Goal: Find specific page/section: Find specific page/section

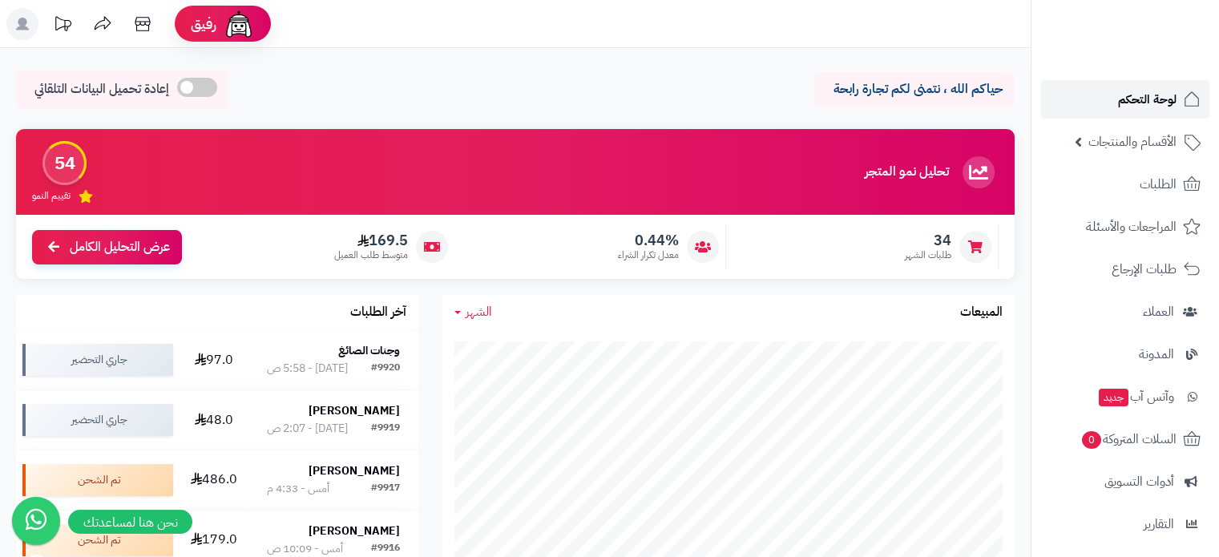
click at [1147, 101] on span "لوحة التحكم" at bounding box center [1147, 99] width 59 height 22
click at [1164, 102] on span "لوحة التحكم" at bounding box center [1147, 99] width 59 height 22
click at [1164, 135] on span "الأقسام والمنتجات" at bounding box center [1132, 142] width 88 height 22
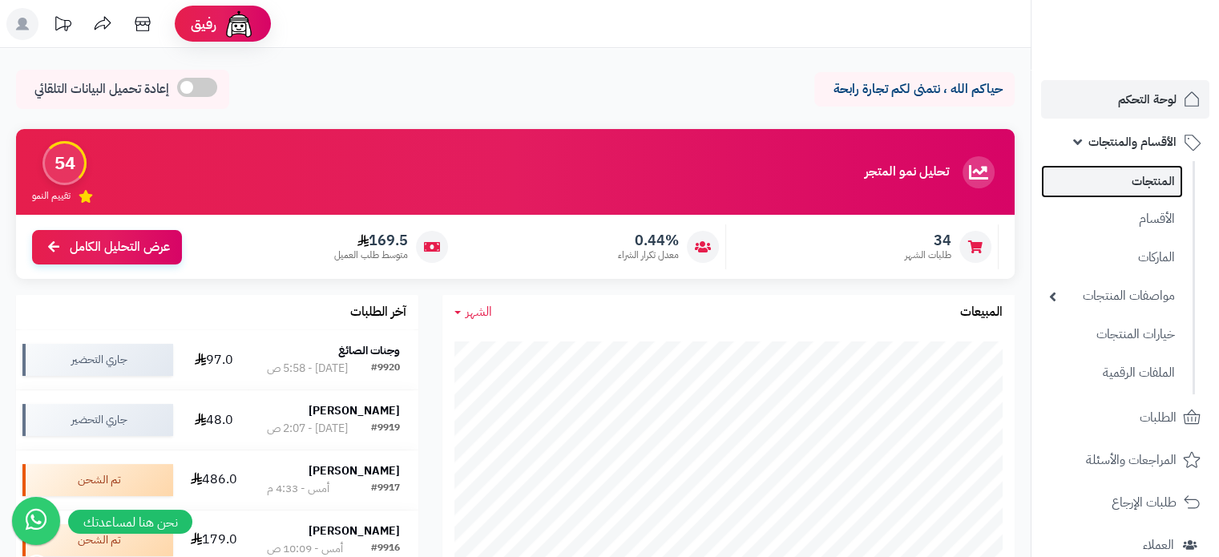
click at [1156, 179] on link "المنتجات" at bounding box center [1112, 181] width 142 height 33
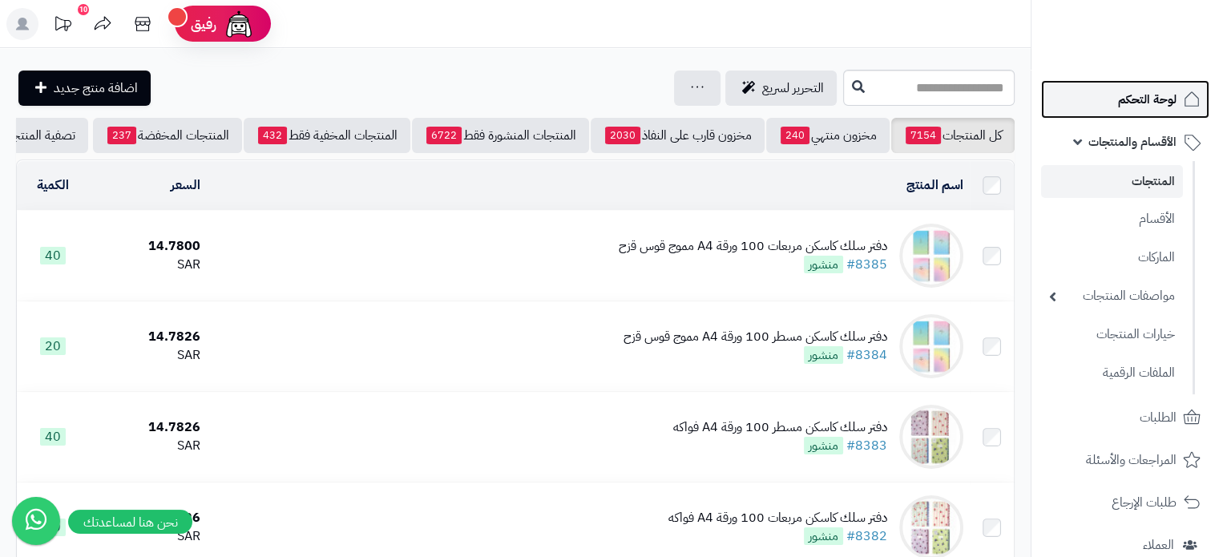
click at [1140, 97] on span "لوحة التحكم" at bounding box center [1147, 99] width 59 height 22
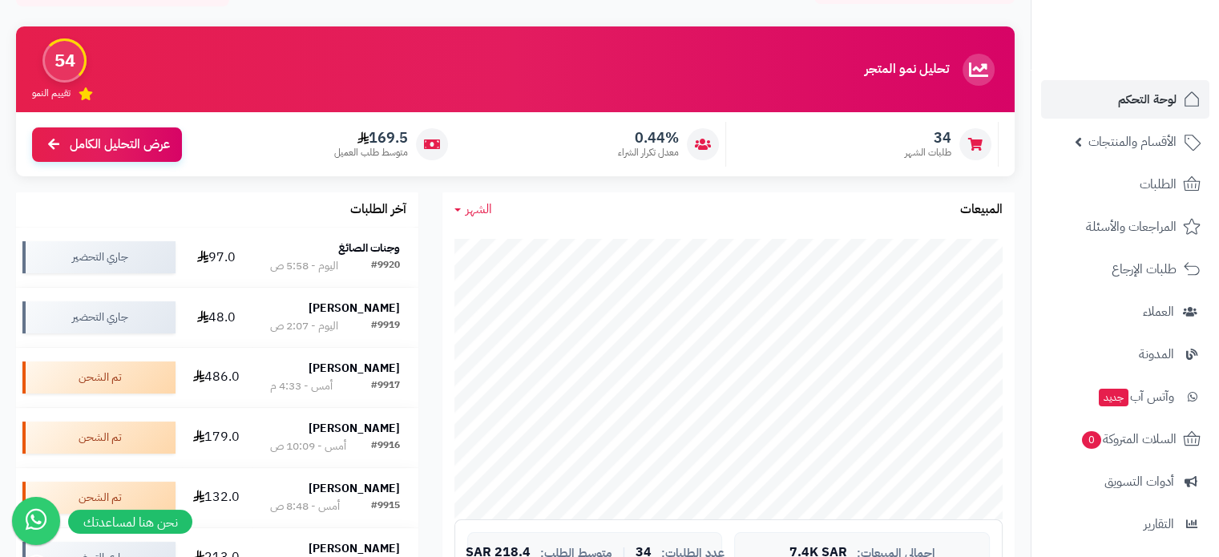
scroll to position [240, 0]
